Goal: Find specific page/section: Find specific page/section

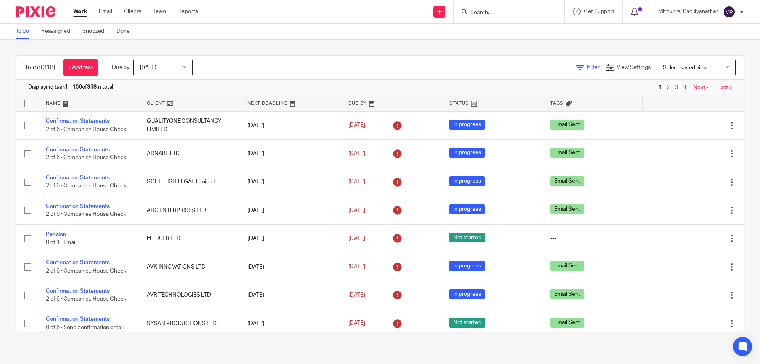
click at [576, 65] on icon at bounding box center [580, 68] width 8 height 8
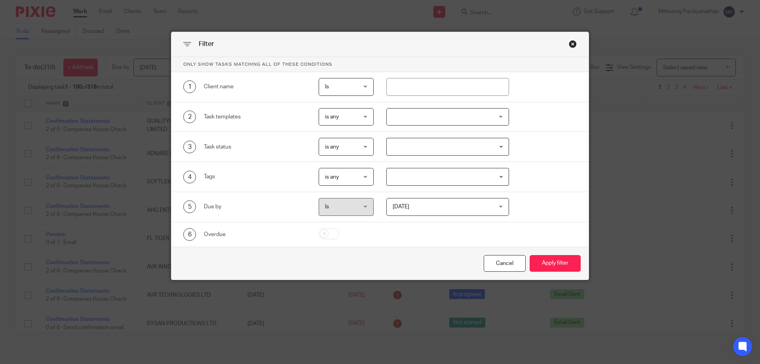
click at [572, 45] on div "Close this dialog window" at bounding box center [573, 44] width 8 height 8
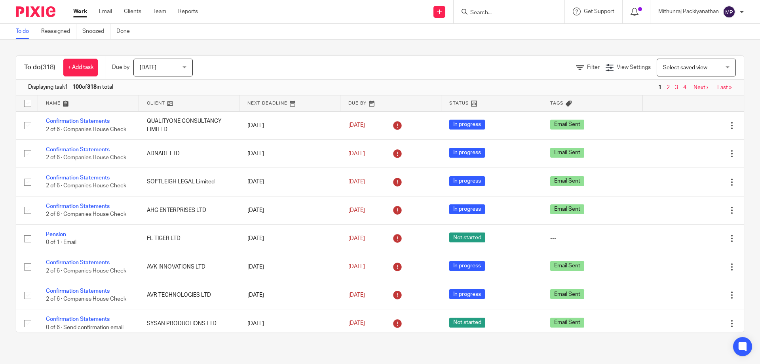
click at [118, 8] on ul "Work Email Clients Team Reports" at bounding box center [141, 12] width 136 height 8
click at [127, 12] on link "Clients" at bounding box center [132, 12] width 17 height 8
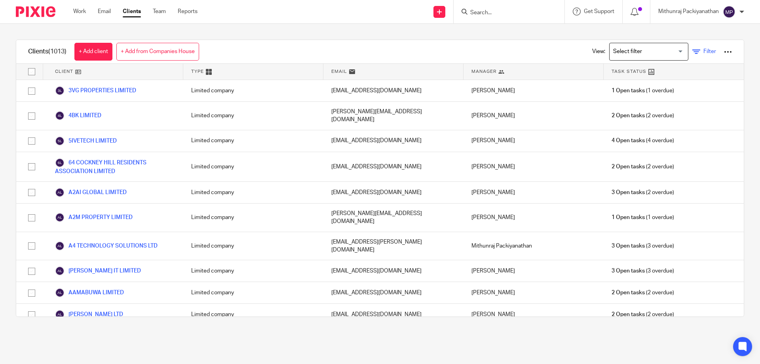
click at [692, 50] on icon at bounding box center [696, 52] width 8 height 8
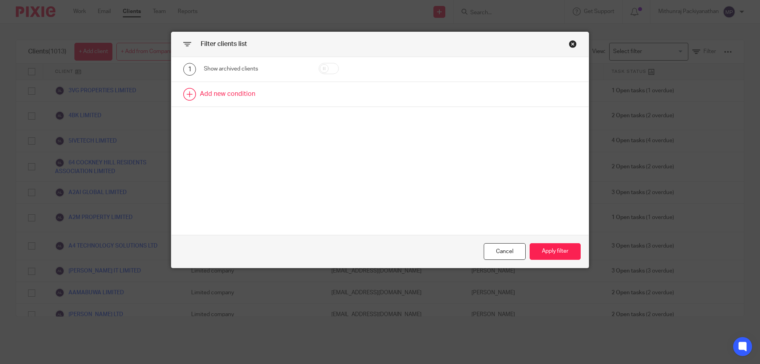
click at [255, 87] on link at bounding box center [379, 94] width 417 height 25
click at [284, 102] on div "Field" at bounding box center [255, 97] width 102 height 18
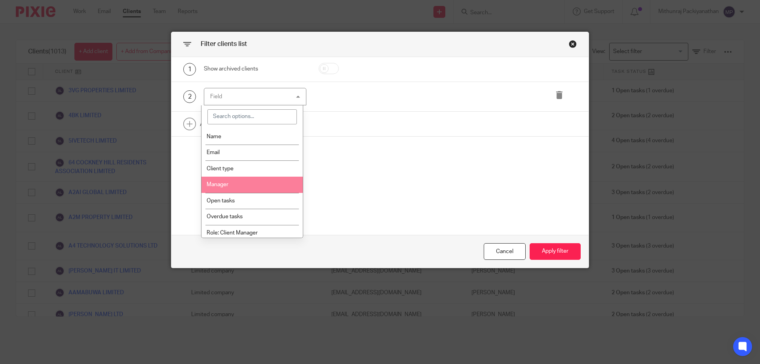
click at [263, 183] on li "Manager" at bounding box center [252, 184] width 102 height 16
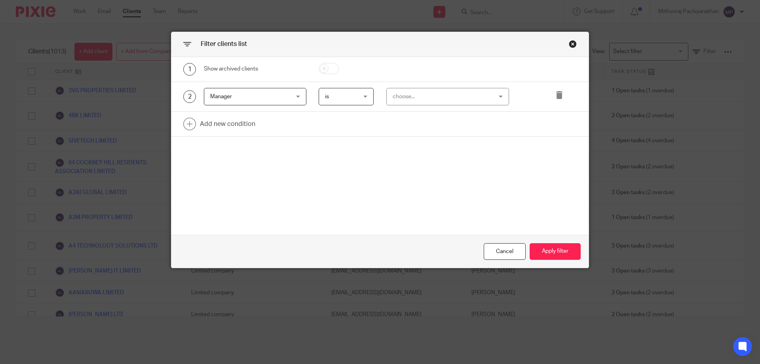
click at [450, 90] on div "choose..." at bounding box center [438, 96] width 93 height 17
type input "mith"
click at [440, 132] on li "Mithunraj Packiyanathan" at bounding box center [444, 136] width 122 height 16
click at [239, 128] on link at bounding box center [379, 124] width 417 height 25
click at [299, 128] on div "Field" at bounding box center [255, 126] width 102 height 18
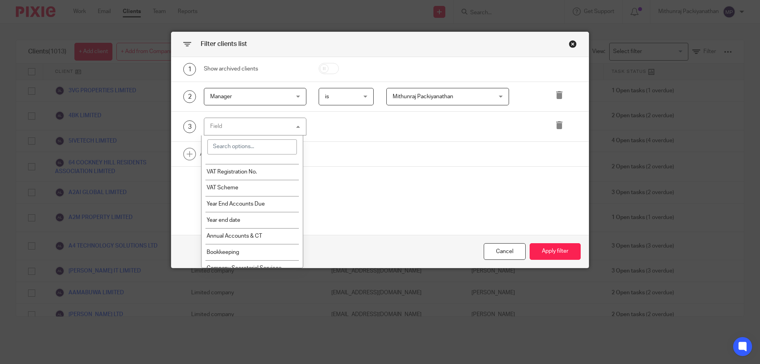
scroll to position [509, 0]
click at [262, 220] on li "Year end date" at bounding box center [252, 219] width 102 height 16
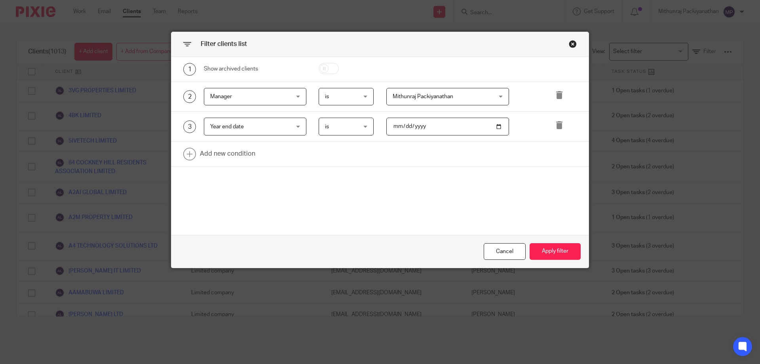
click at [492, 125] on input "date" at bounding box center [447, 126] width 123 height 18
type input "[DATE]"
click at [551, 244] on button "Apply filter" at bounding box center [554, 251] width 51 height 17
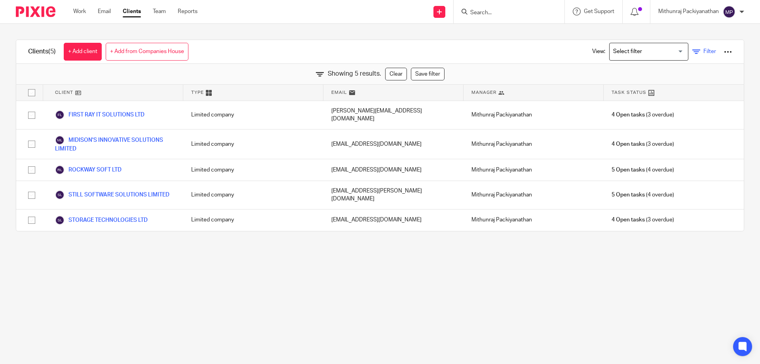
click at [692, 54] on icon at bounding box center [696, 52] width 8 height 8
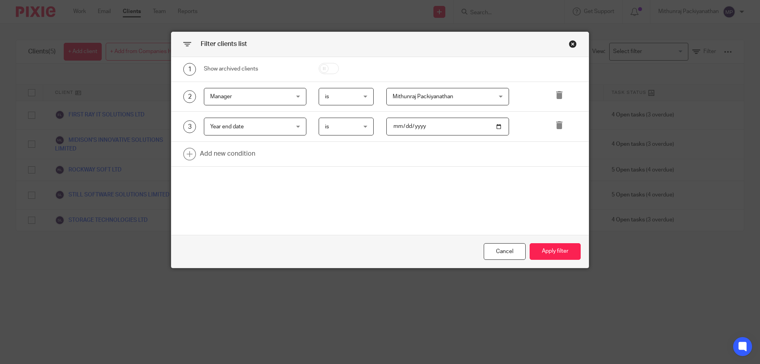
click at [472, 101] on span "Mithunraj Packiyanathan" at bounding box center [438, 96] width 93 height 17
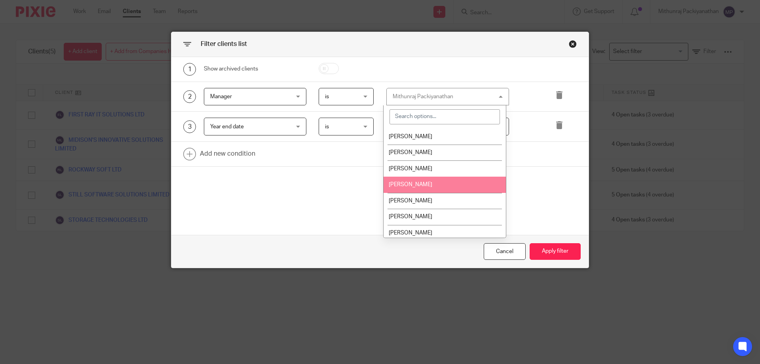
click at [291, 214] on div "1 Show archived clients 2 Manager Manager Name Email Client type Manager Open t…" at bounding box center [379, 146] width 417 height 178
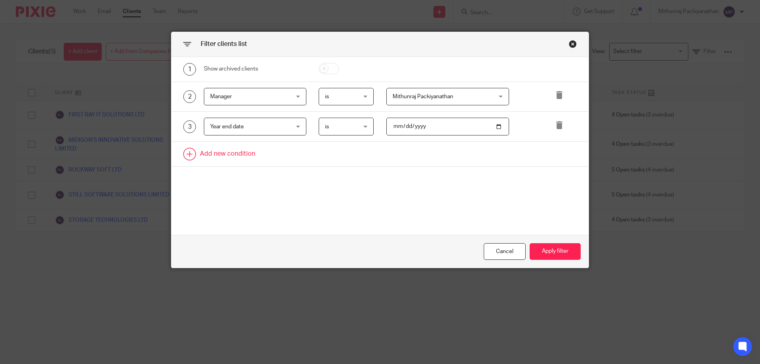
click at [244, 155] on link at bounding box center [379, 154] width 417 height 25
click at [306, 160] on div at bounding box center [340, 157] width 68 height 18
click at [297, 159] on div "Field" at bounding box center [255, 157] width 102 height 18
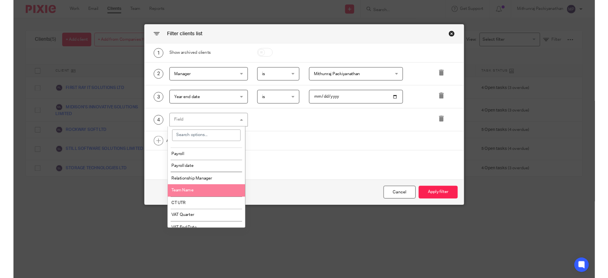
scroll to position [397, 0]
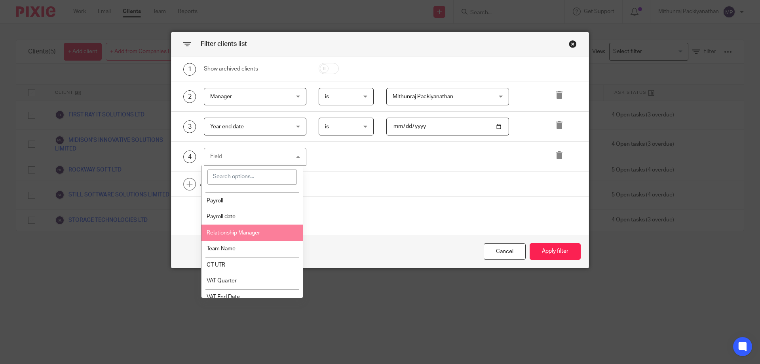
click at [261, 228] on li "Relationship Manager" at bounding box center [252, 232] width 102 height 16
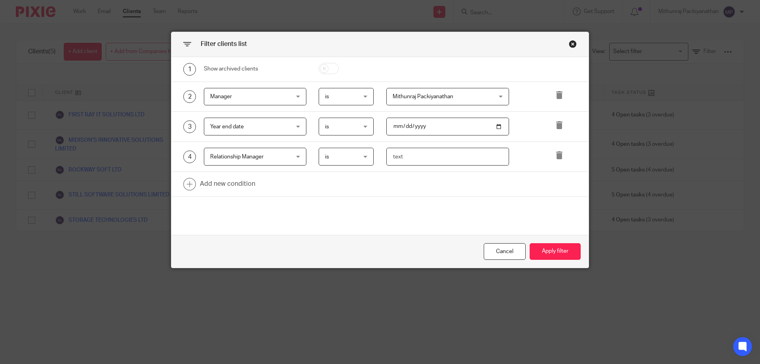
click at [478, 158] on input "text" at bounding box center [447, 157] width 123 height 18
type input "[PERSON_NAME]"
click at [561, 251] on button "Apply filter" at bounding box center [554, 251] width 51 height 17
